Goal: Task Accomplishment & Management: Use online tool/utility

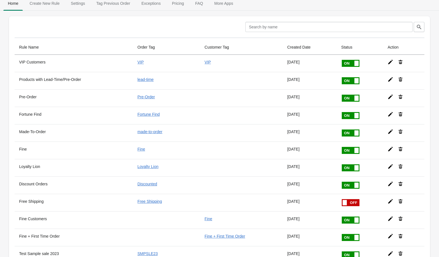
scroll to position [4, 0]
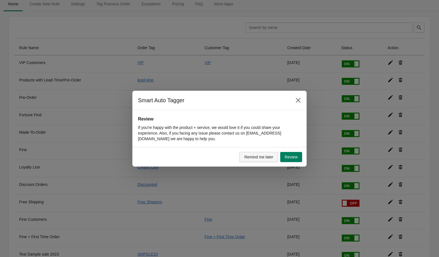
click at [271, 159] on span "Remind me later" at bounding box center [258, 157] width 29 height 4
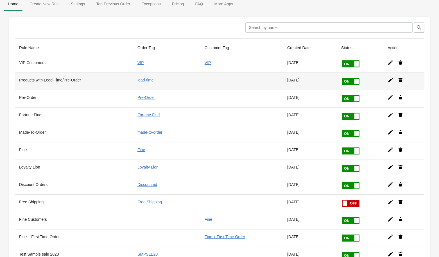
scroll to position [0, 0]
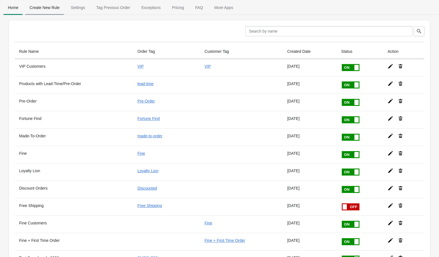
click at [53, 7] on span "Create New Rule" at bounding box center [44, 8] width 39 height 10
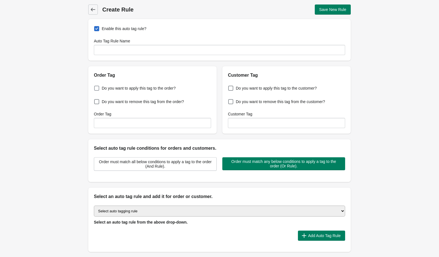
click at [104, 89] on span "Do you want to apply this tag to the order?" at bounding box center [139, 88] width 74 height 6
click at [96, 87] on input "Do you want to apply this tag to the order?" at bounding box center [95, 87] width 0 height 0
checkbox input "true"
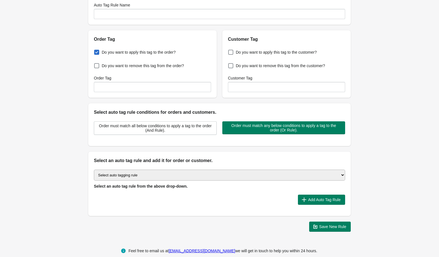
scroll to position [44, 0]
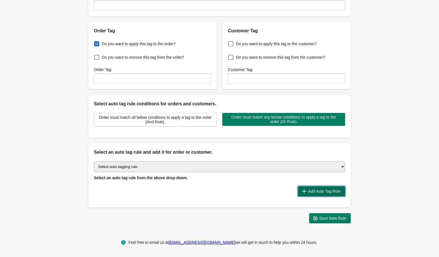
click at [309, 195] on button "Add Auto Tag Rule" at bounding box center [321, 191] width 47 height 10
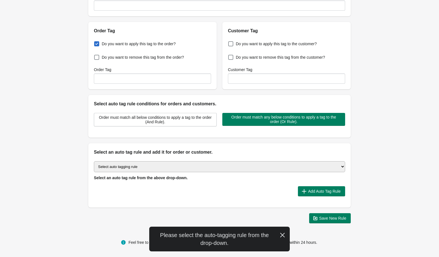
click at [187, 166] on select "Select auto tagging rule Tag by order amount Tag based on the order count (Volu…" at bounding box center [219, 166] width 251 height 11
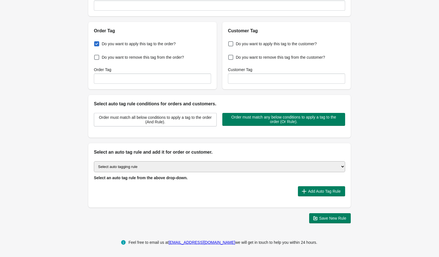
select select "2"
click at [126, 84] on div "Do you want to apply this tag to the order? Do you want to remove this tag from…" at bounding box center [152, 61] width 129 height 55
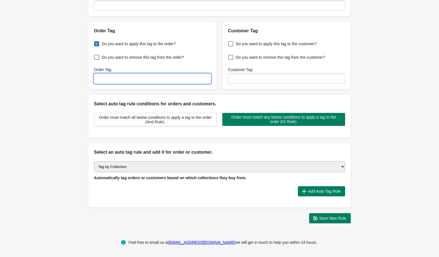
click at [118, 79] on input "Order Tag" at bounding box center [152, 79] width 117 height 10
click at [112, 79] on input "INSERTFINEMOOD" at bounding box center [152, 79] width 117 height 10
click at [121, 78] on input "INSERT FINEMOOD" at bounding box center [152, 79] width 117 height 10
click at [146, 80] on input "INSERT FINE MOOD" at bounding box center [152, 79] width 117 height 10
drag, startPoint x: 134, startPoint y: 78, endPoint x: 123, endPoint y: 78, distance: 11.2
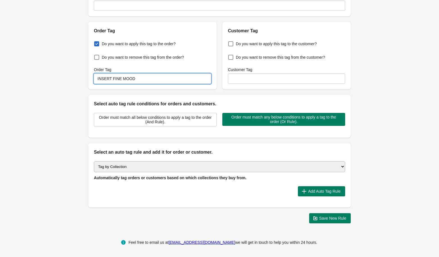
click at [123, 78] on input "INSERT FINE MOOD" at bounding box center [152, 79] width 117 height 10
type input "INSERT FINE CHARM NECK"
click at [58, 91] on div "Back Create Rule Save New Rule Enable this auto tag rule? Auto Tag Rule Name Or…" at bounding box center [219, 92] width 439 height 272
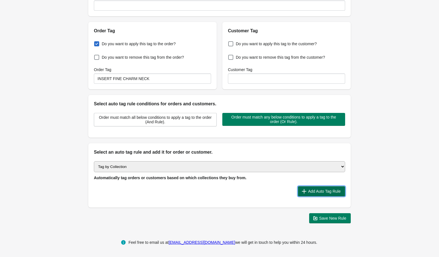
click at [330, 192] on span "Add Auto Tag Rule" at bounding box center [324, 191] width 33 height 4
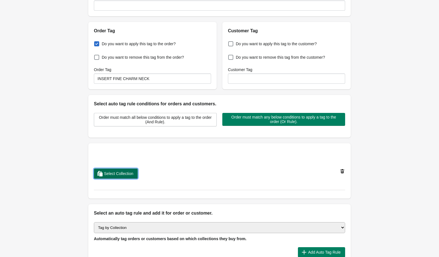
click at [113, 173] on span "Select Collection" at bounding box center [118, 174] width 29 height 4
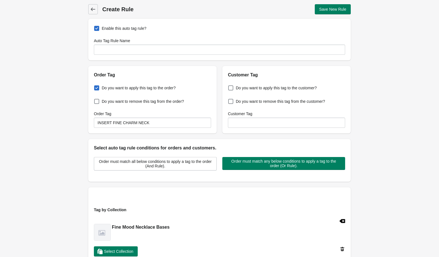
scroll to position [0, 0]
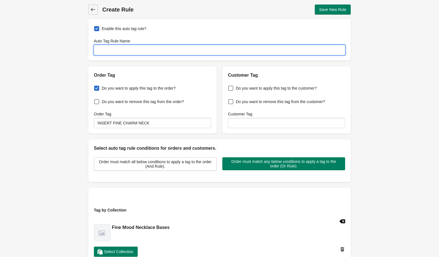
click at [106, 51] on input "Auto Tag Rule Name" at bounding box center [219, 50] width 251 height 10
type input "Fine Charm Necklace Program Card"
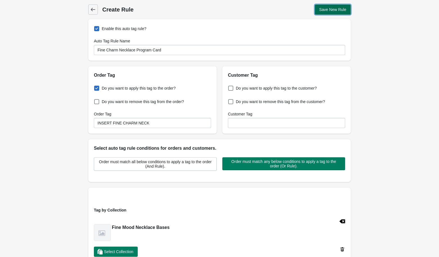
click at [332, 7] on span "Save New Rule" at bounding box center [332, 9] width 27 height 4
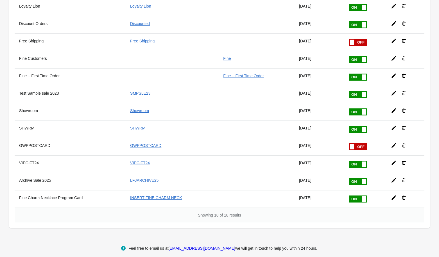
scroll to position [171, 0]
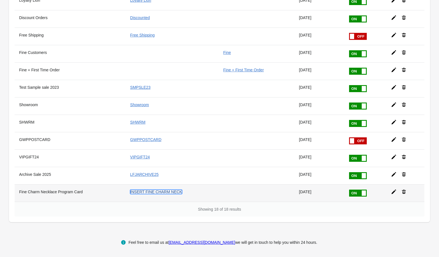
click at [154, 191] on link "INSERT FINE CHARM NECK" at bounding box center [156, 192] width 52 height 4
